Goal: Task Accomplishment & Management: Use online tool/utility

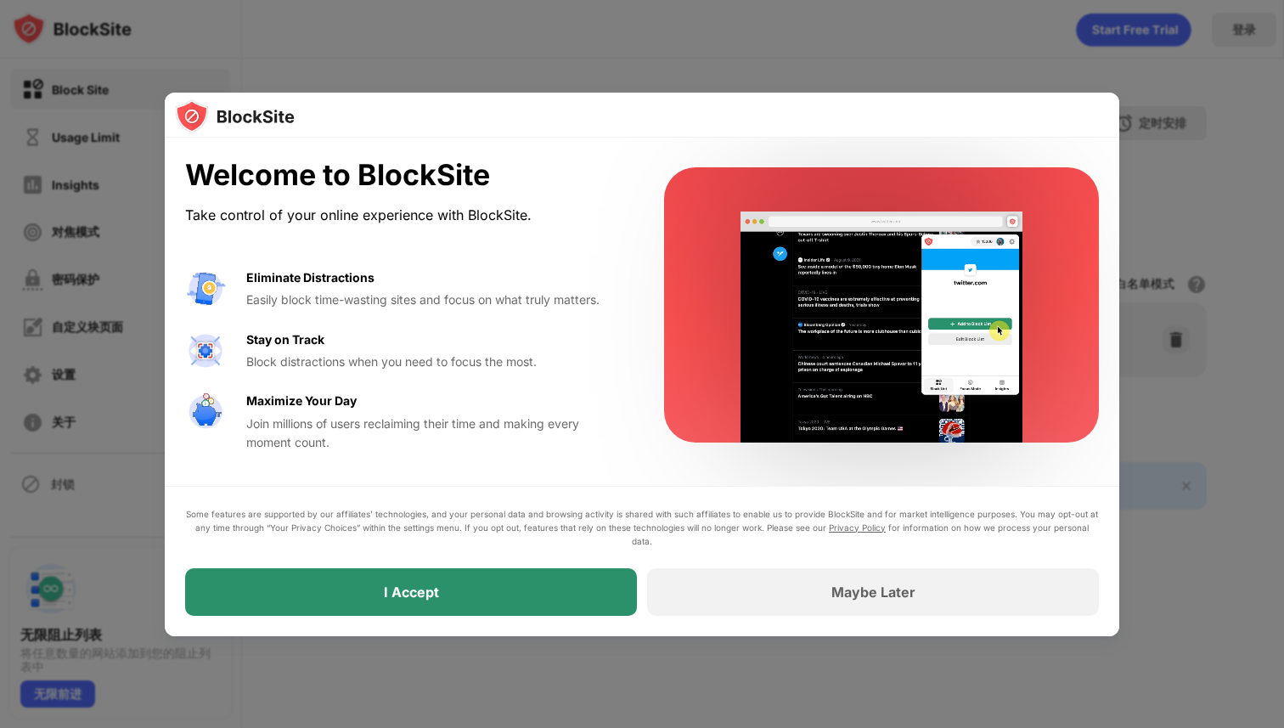
click at [475, 596] on div "I Accept" at bounding box center [411, 592] width 452 height 48
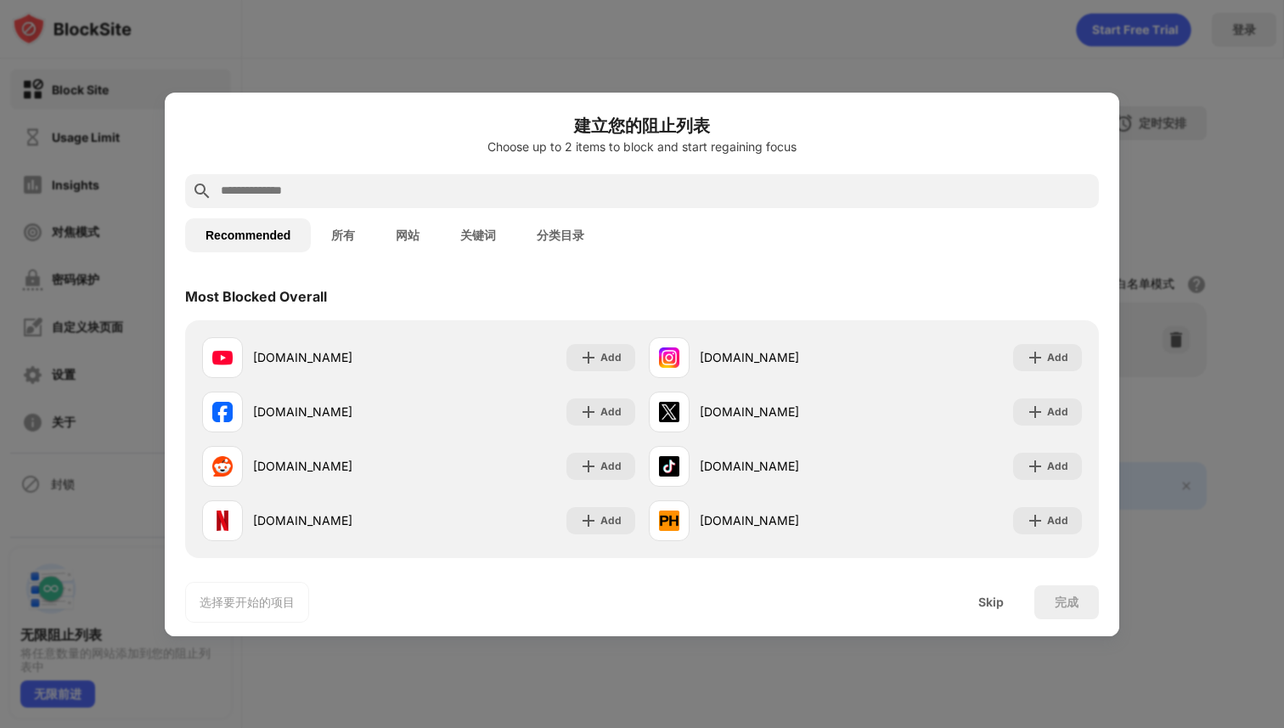
click at [345, 195] on input "text" at bounding box center [655, 191] width 873 height 20
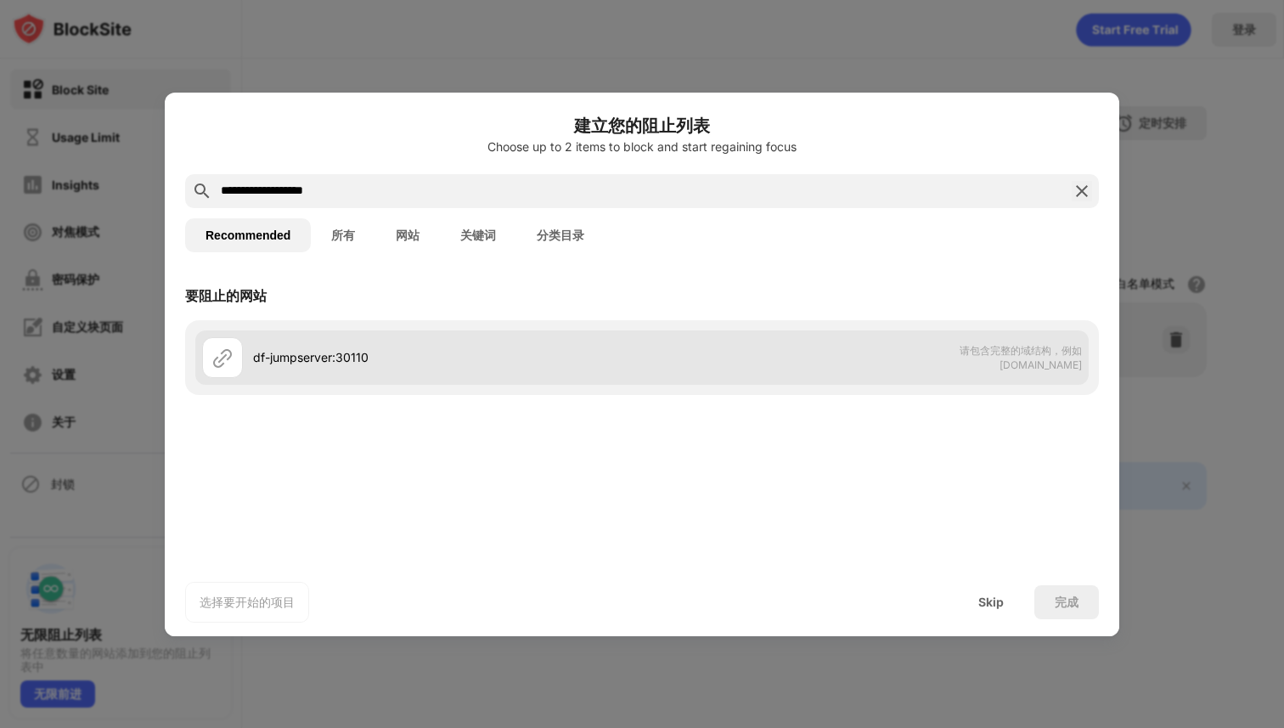
type input "**********"
click at [791, 360] on div "df-jumpserver:30110 请包含完整的域结构，例如 [DOMAIN_NAME]" at bounding box center [642, 357] width 894 height 54
click at [401, 364] on div "df-jumpserver:30110" at bounding box center [447, 357] width 389 height 18
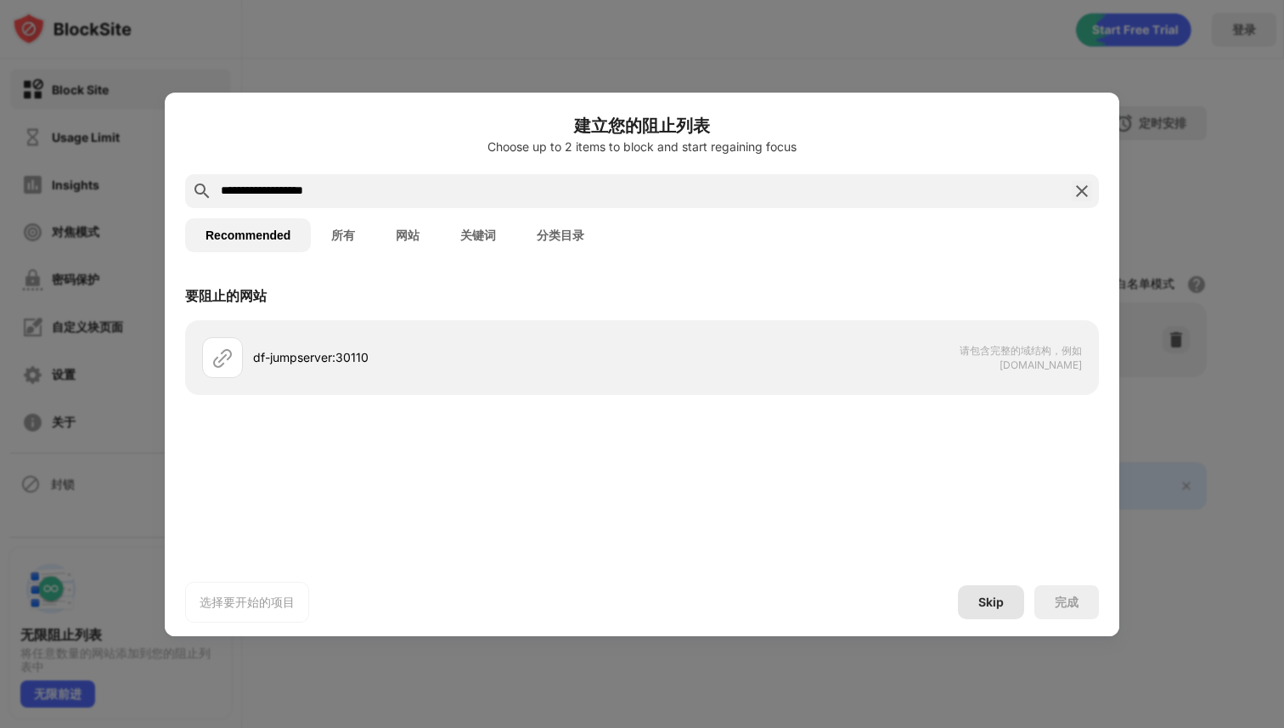
click at [987, 602] on div "Skip" at bounding box center [991, 602] width 25 height 14
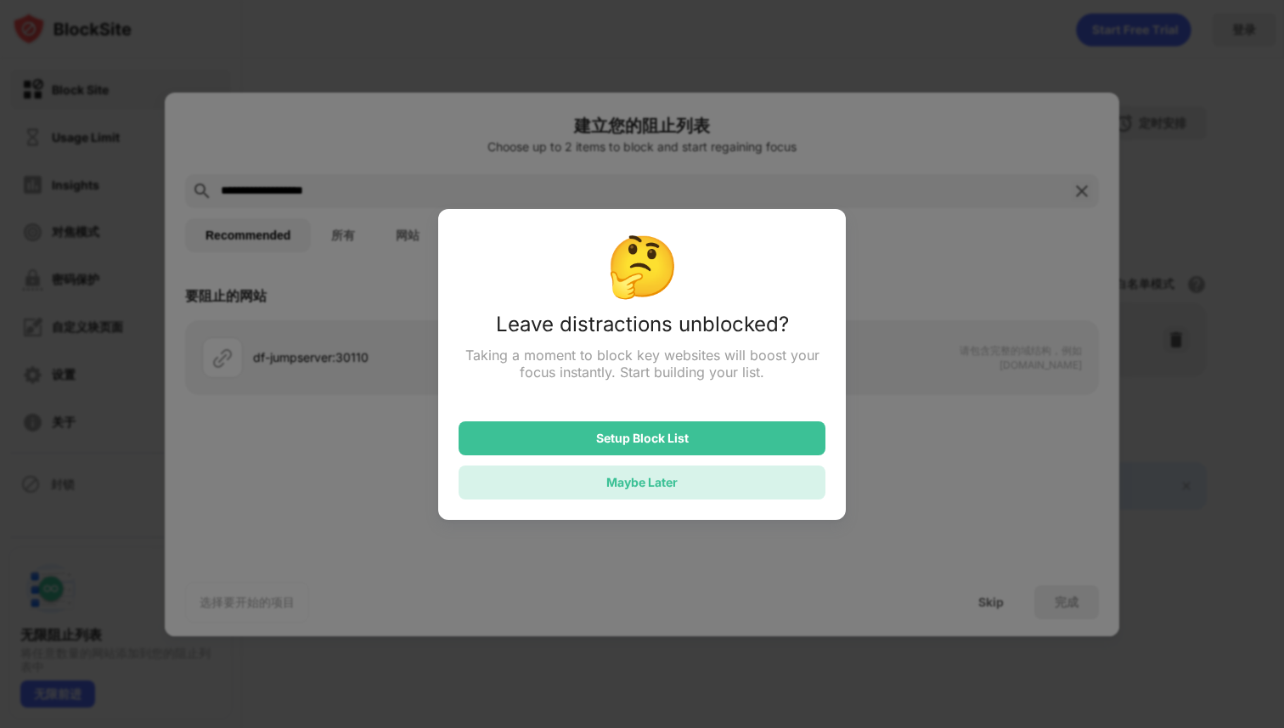
click at [686, 485] on div "Maybe Later" at bounding box center [642, 482] width 367 height 34
